Goal: Check status

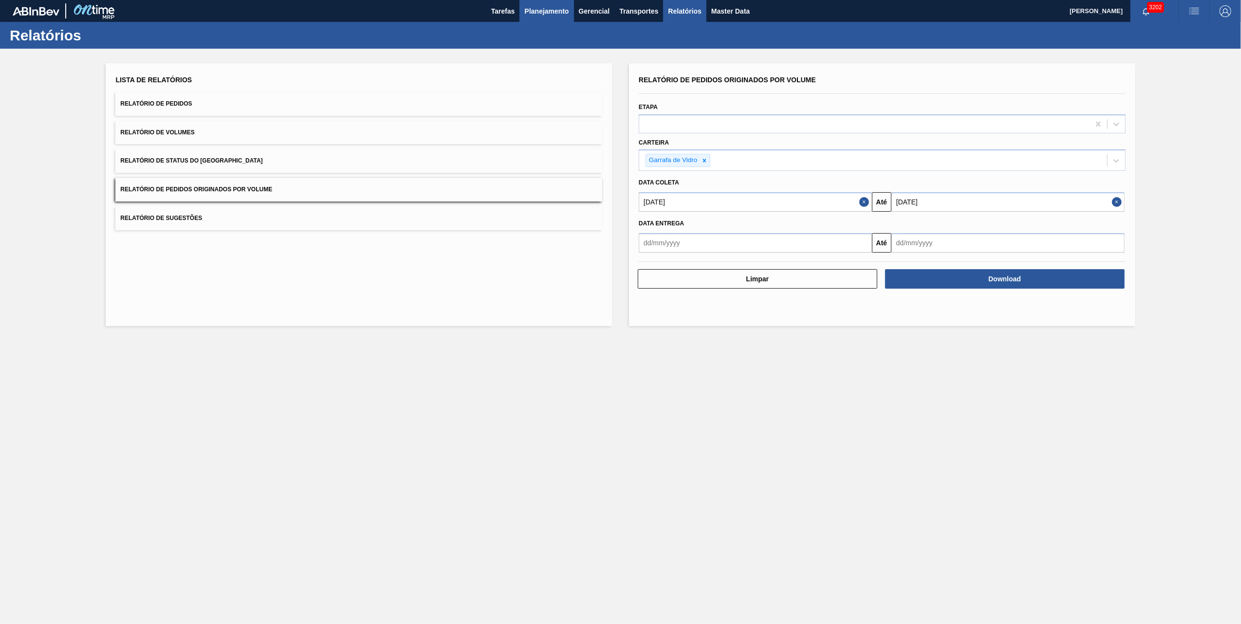
click at [544, 20] on button "Planejamento" at bounding box center [546, 11] width 54 height 22
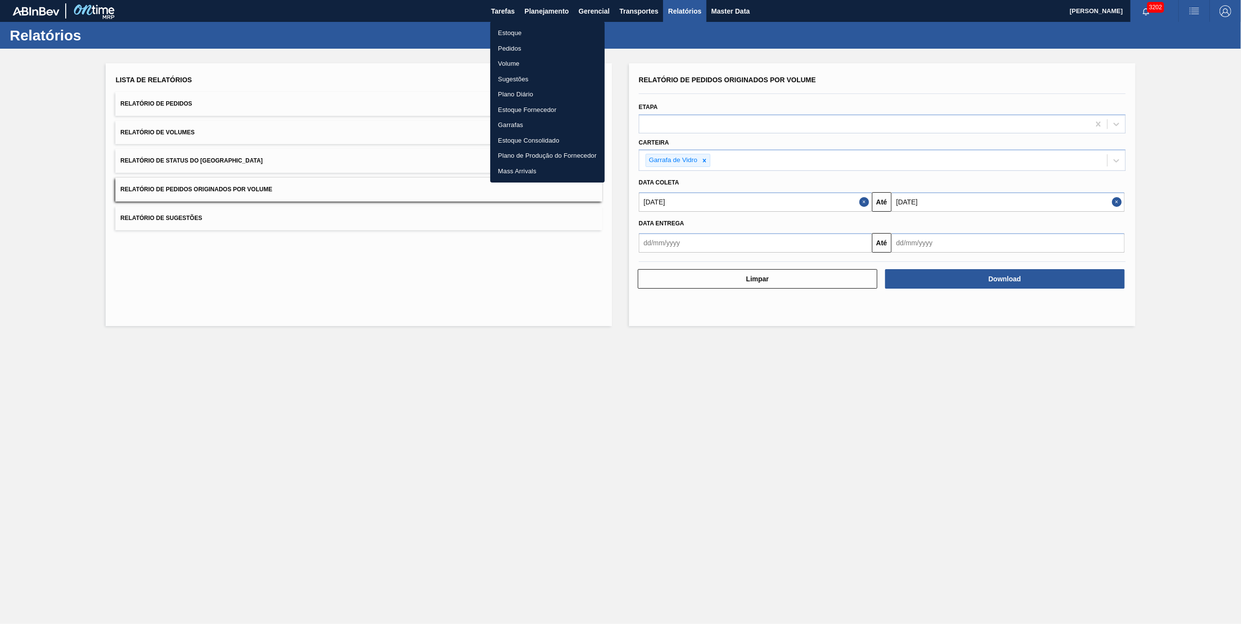
click at [520, 44] on li "Pedidos" at bounding box center [547, 49] width 114 height 16
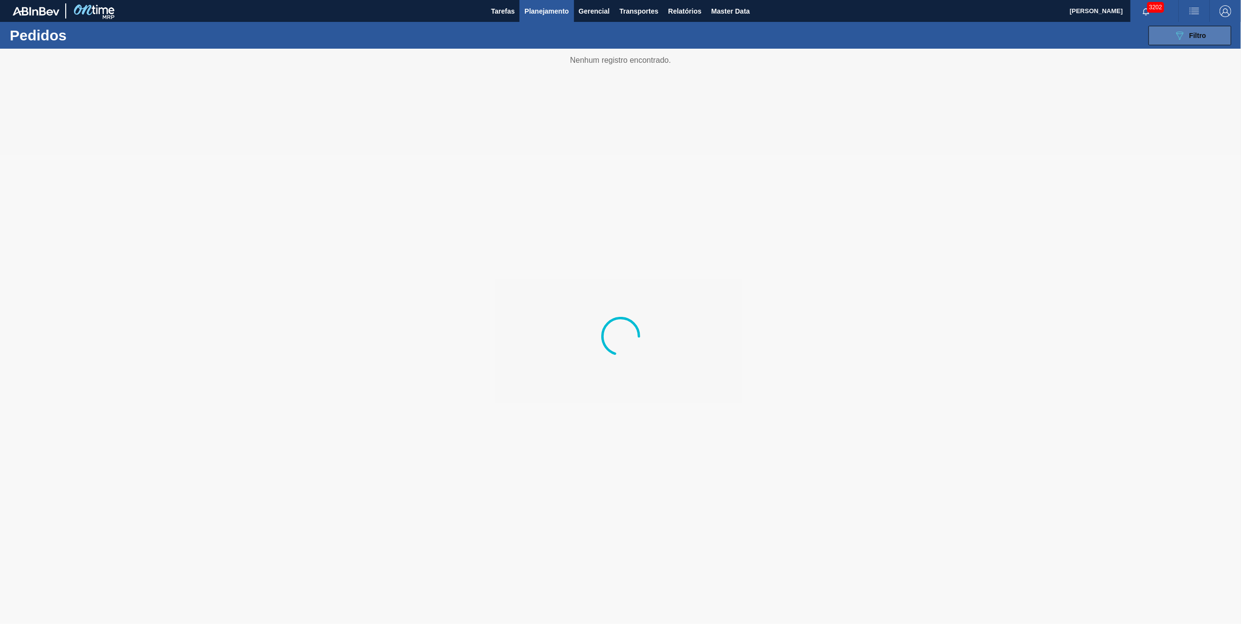
click at [1177, 32] on icon "089F7B8B-B2A5-4AFE-B5C0-19BA573D28AC" at bounding box center [1180, 36] width 12 height 12
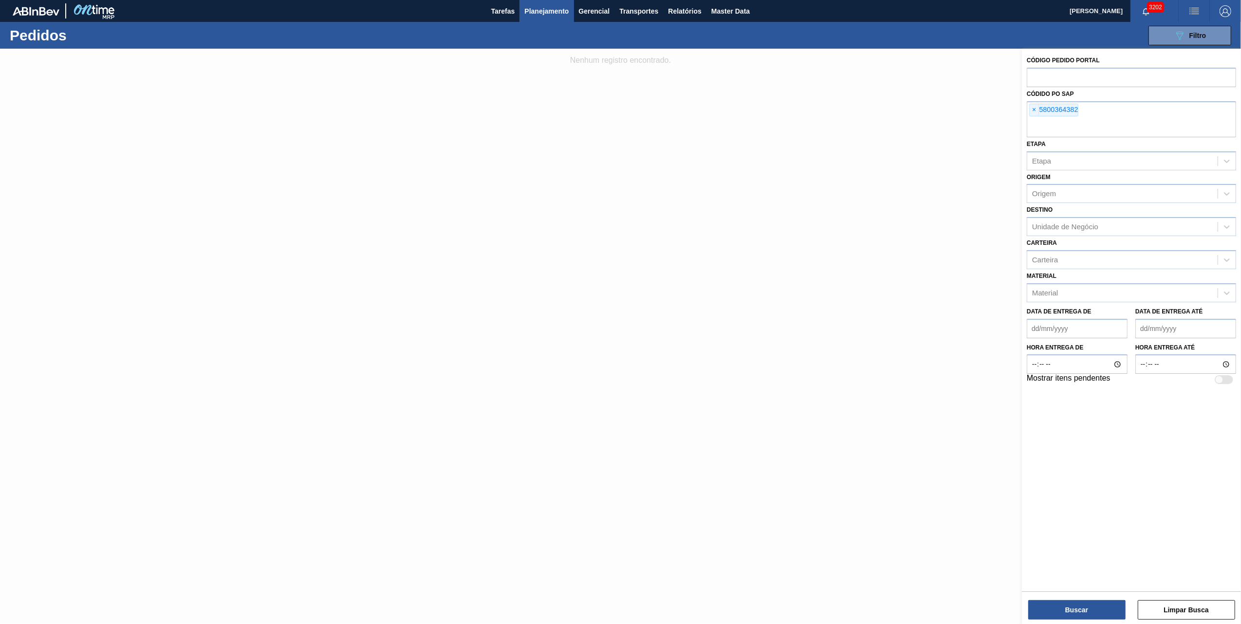
click at [1009, 106] on div at bounding box center [620, 361] width 1241 height 624
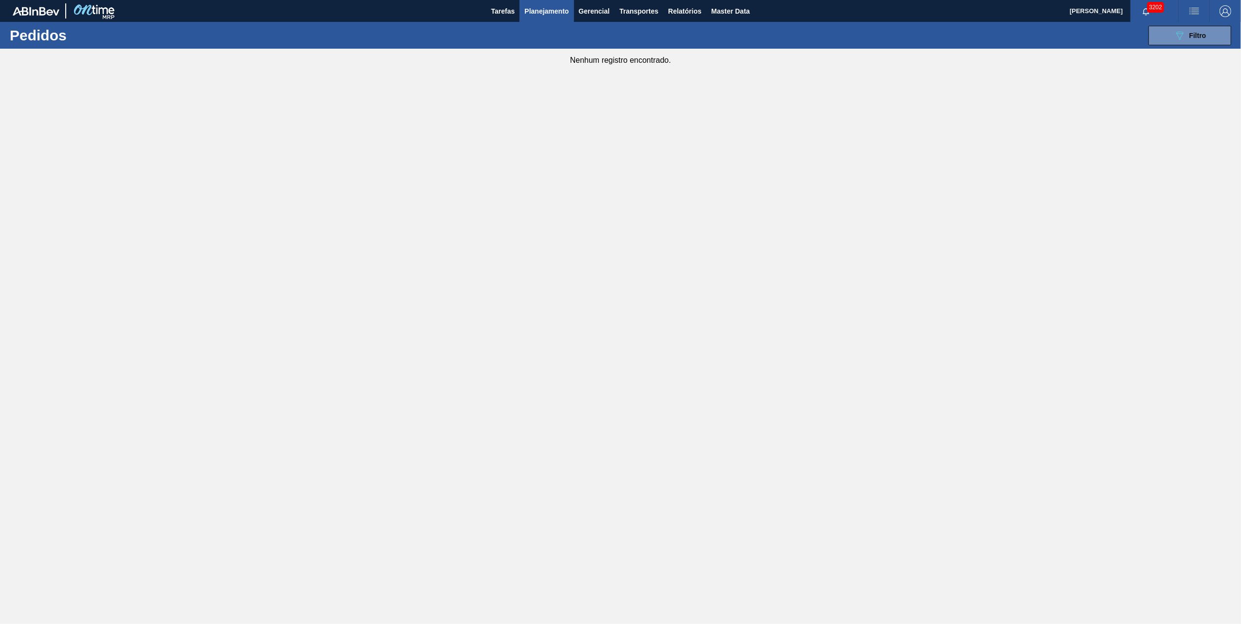
click at [1032, 113] on main "Tarefas Planejamento Gerencial Transportes Relatórios Master Data [PERSON_NAME]…" at bounding box center [620, 312] width 1241 height 624
click at [1151, 45] on button "089F7B8B-B2A5-4AFE-B5C0-19BA573D28AC Filtro" at bounding box center [1189, 35] width 83 height 19
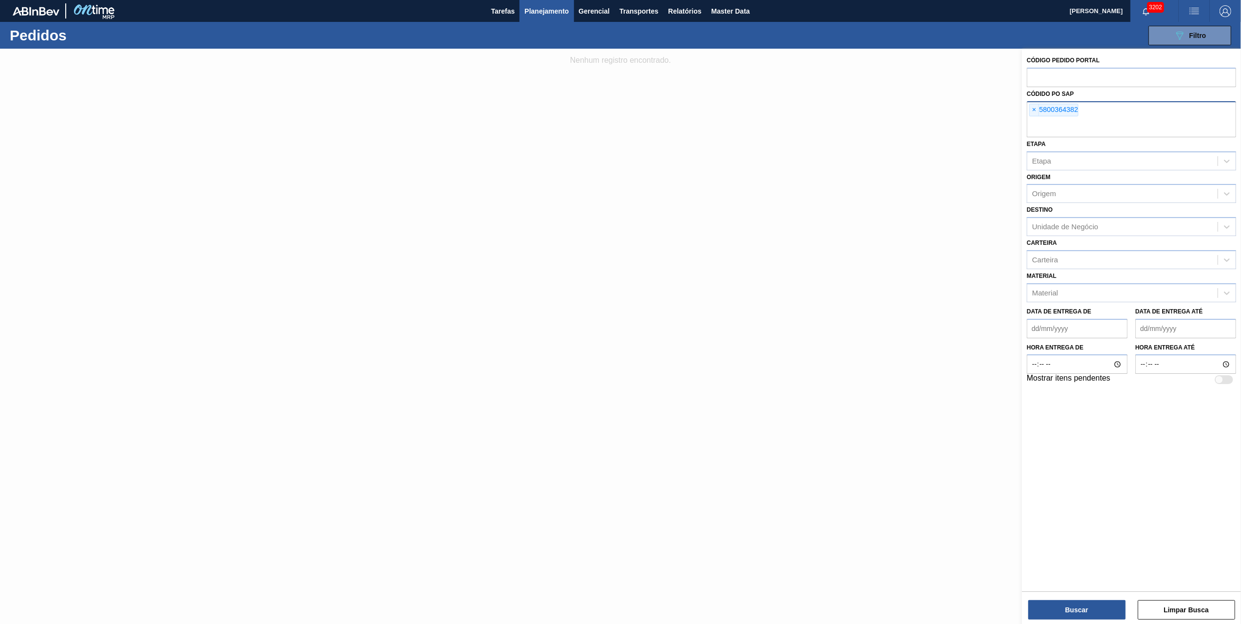
click at [1040, 108] on div "× 5800364382" at bounding box center [1053, 110] width 49 height 13
click at [1036, 108] on span "×" at bounding box center [1034, 110] width 9 height 12
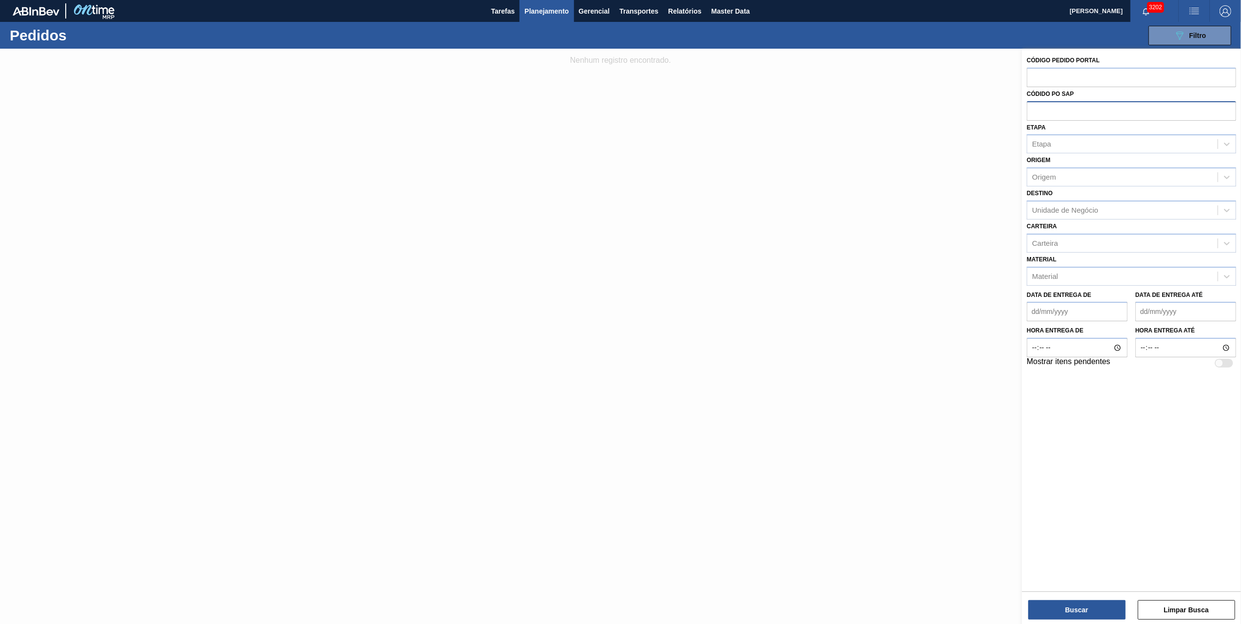
paste input "text"
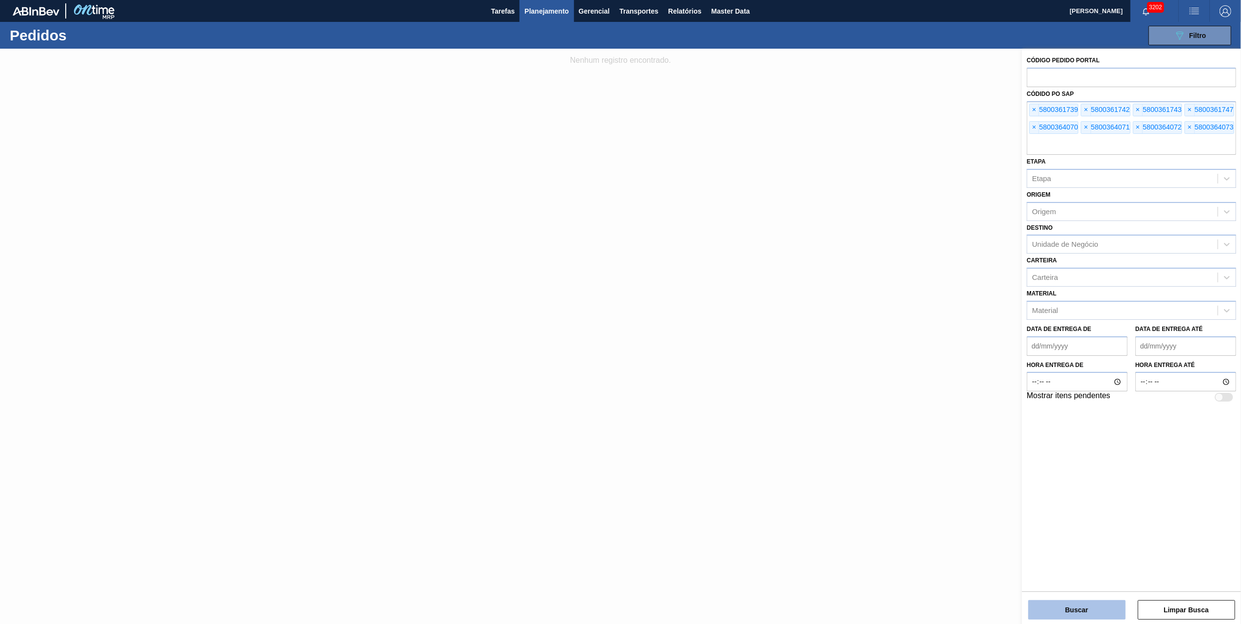
click at [1104, 607] on button "Buscar" at bounding box center [1076, 609] width 97 height 19
